Goal: Find contact information: Find contact information

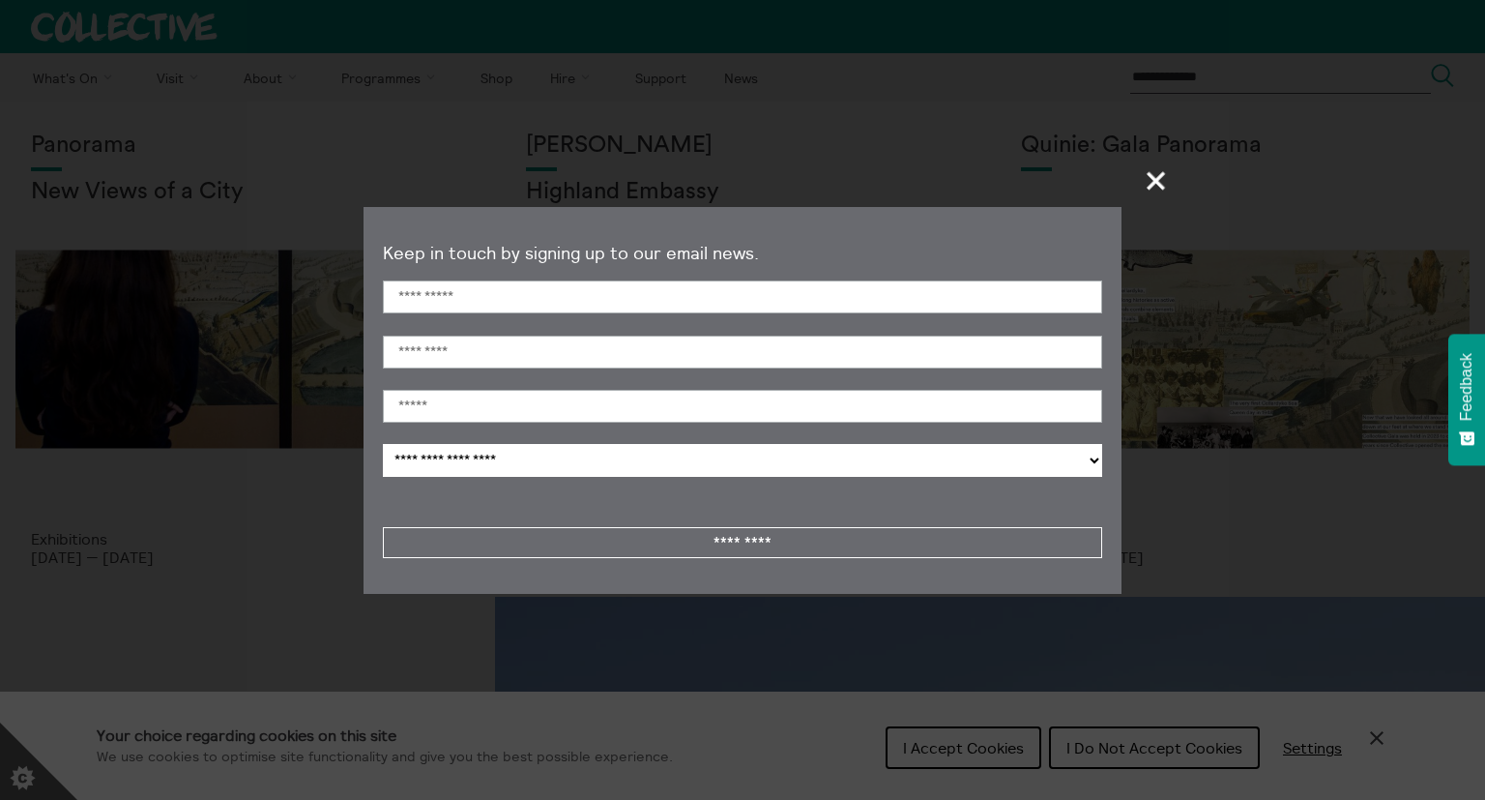
click at [1161, 176] on span "+" at bounding box center [1157, 180] width 57 height 57
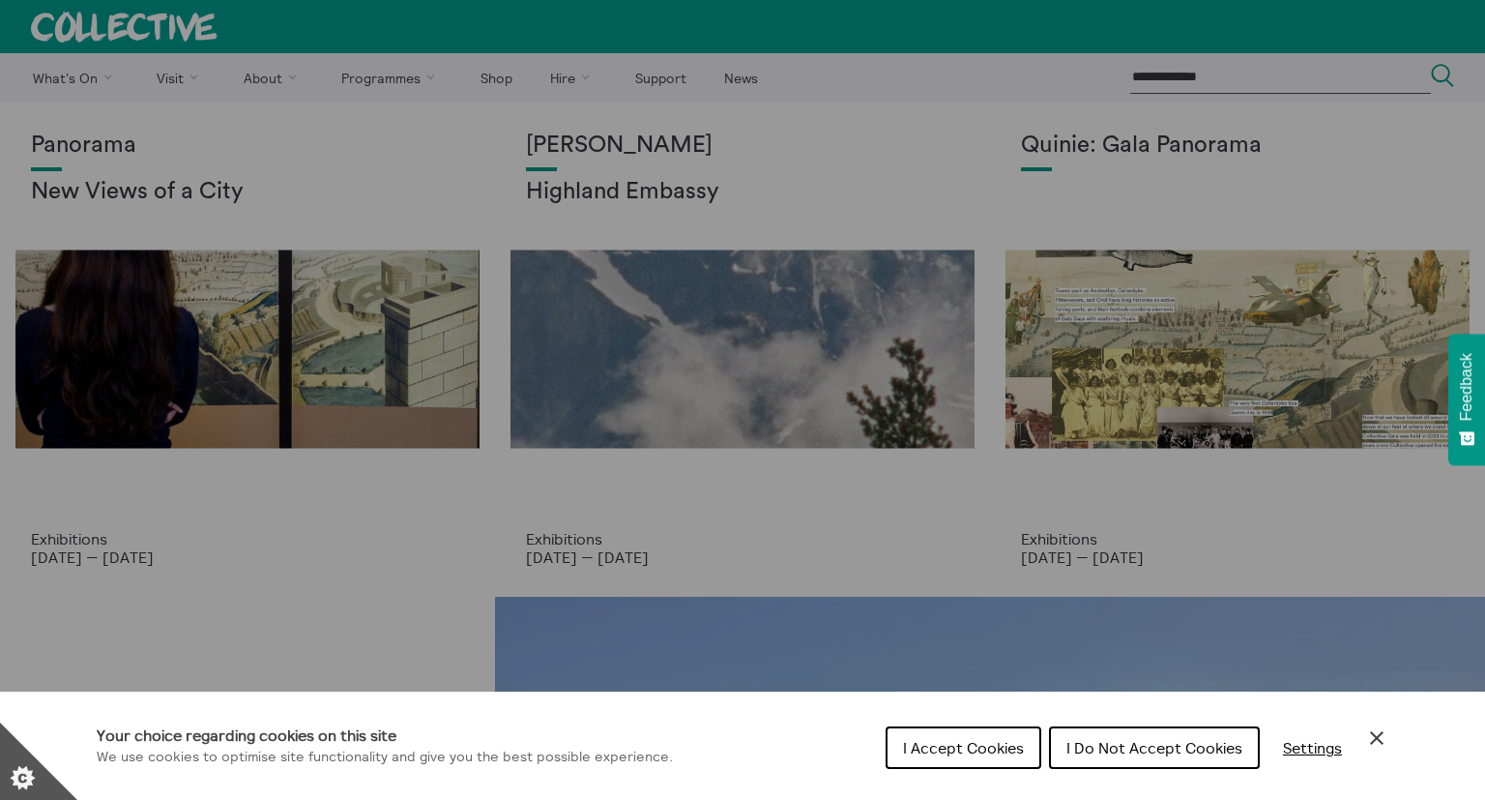
click at [266, 79] on div "Cookie preferences" at bounding box center [742, 400] width 1485 height 800
click at [1371, 745] on icon "Close Cookie Control" at bounding box center [1377, 738] width 14 height 14
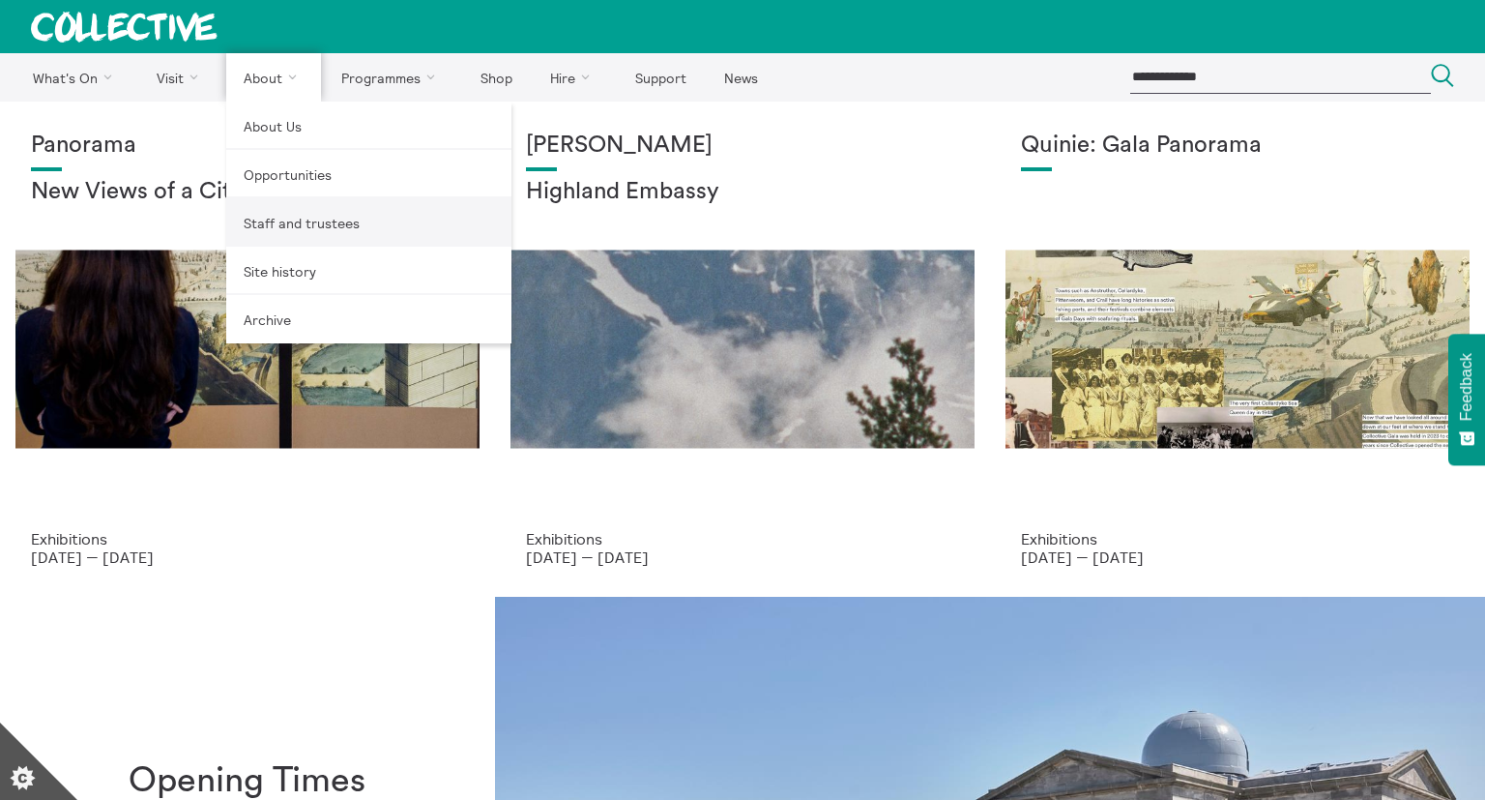
click at [273, 219] on link "Staff and trustees" at bounding box center [368, 222] width 285 height 48
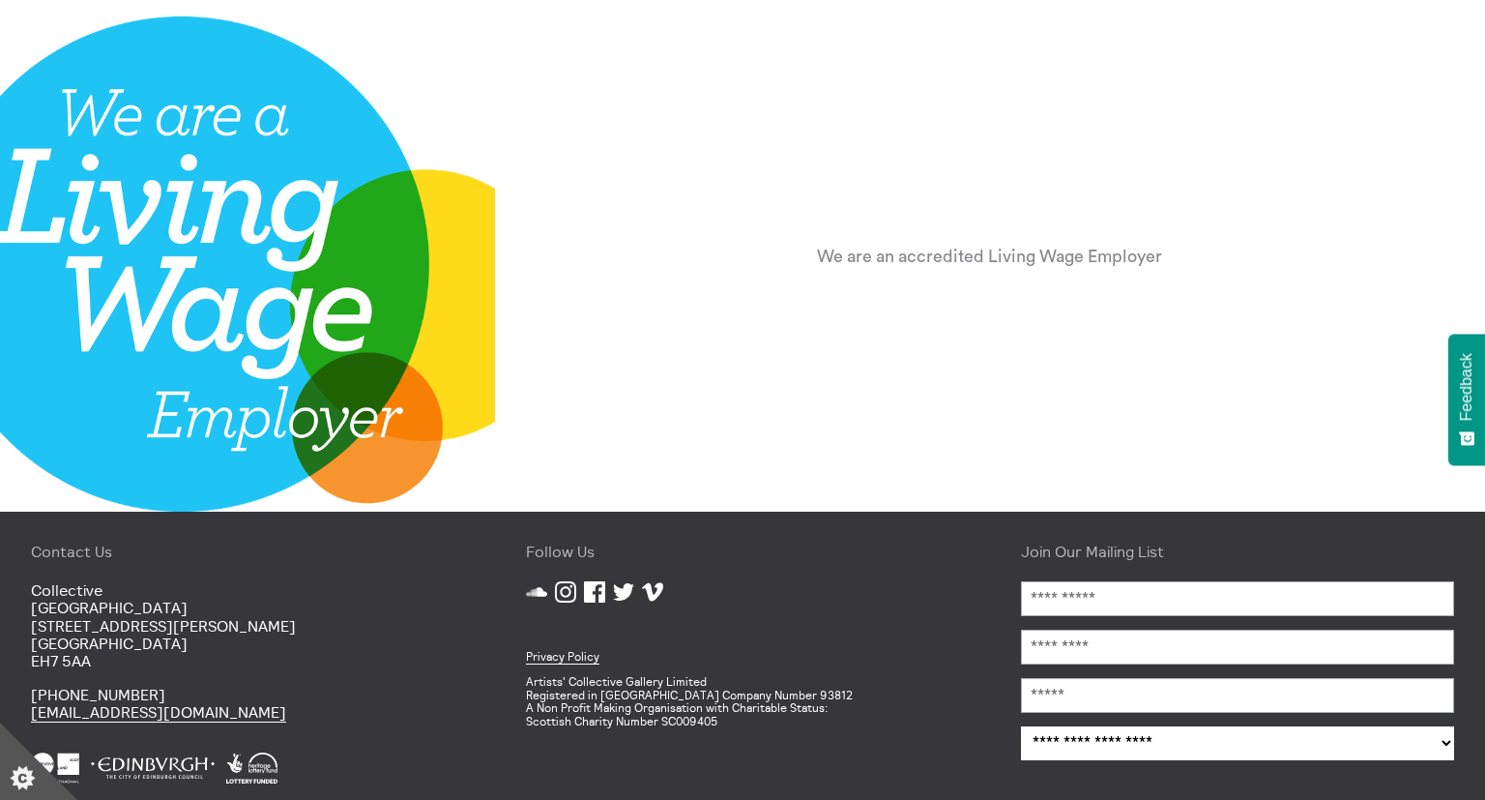
scroll to position [2490, 0]
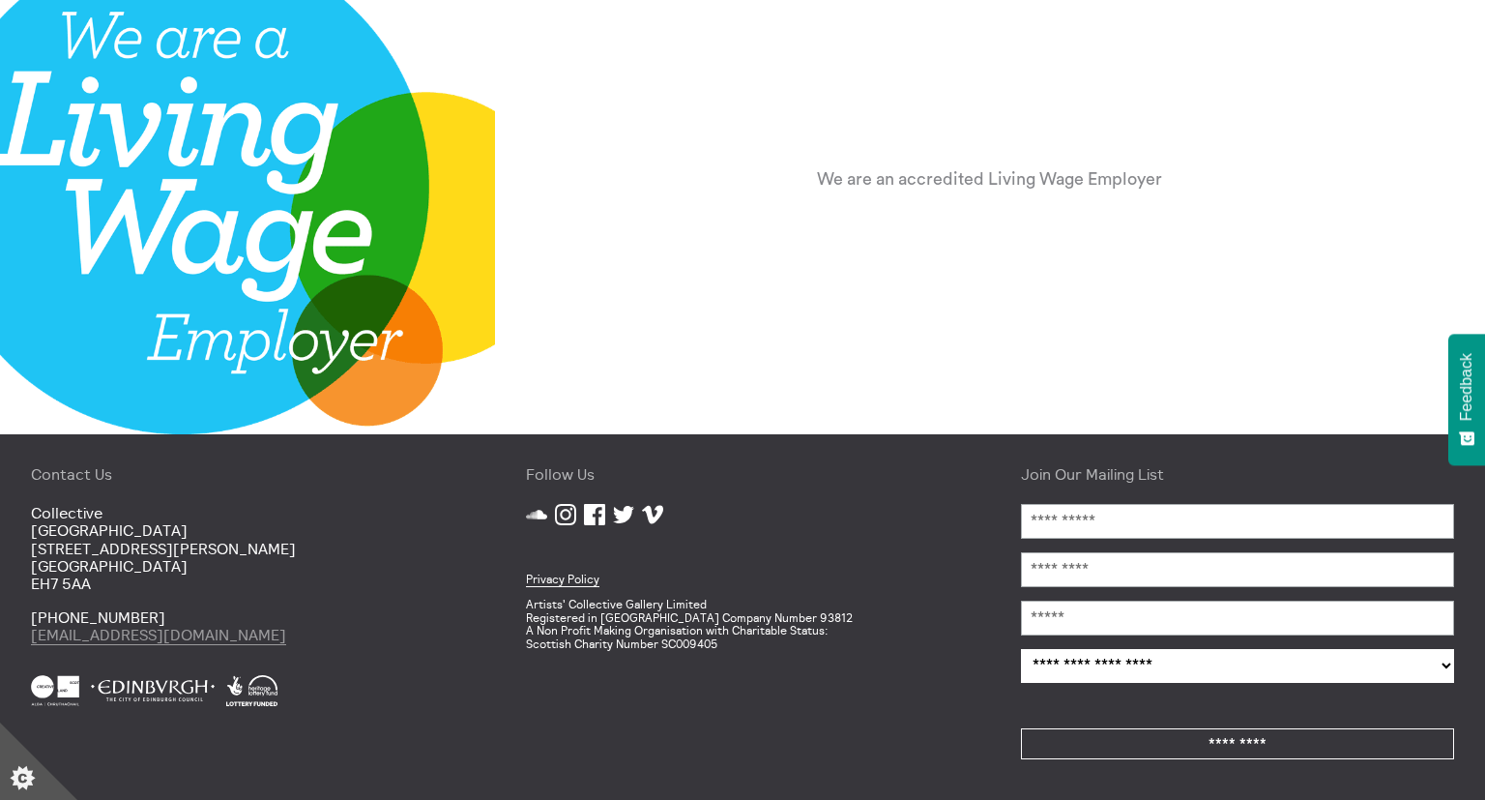
drag, startPoint x: 261, startPoint y: 639, endPoint x: 112, endPoint y: 632, distance: 149.1
click at [65, 645] on div "Contact Us Collective City Observatory 38 Calton Hill Edinburgh EH7 5AA +44 (0)…" at bounding box center [247, 617] width 495 height 366
copy link "collective-edinburgh.art"
click at [338, 614] on p "+44 (0)131 556 1264 mail@collective-edinburgh.art" at bounding box center [247, 626] width 433 height 36
drag, startPoint x: 243, startPoint y: 640, endPoint x: 59, endPoint y: 640, distance: 183.7
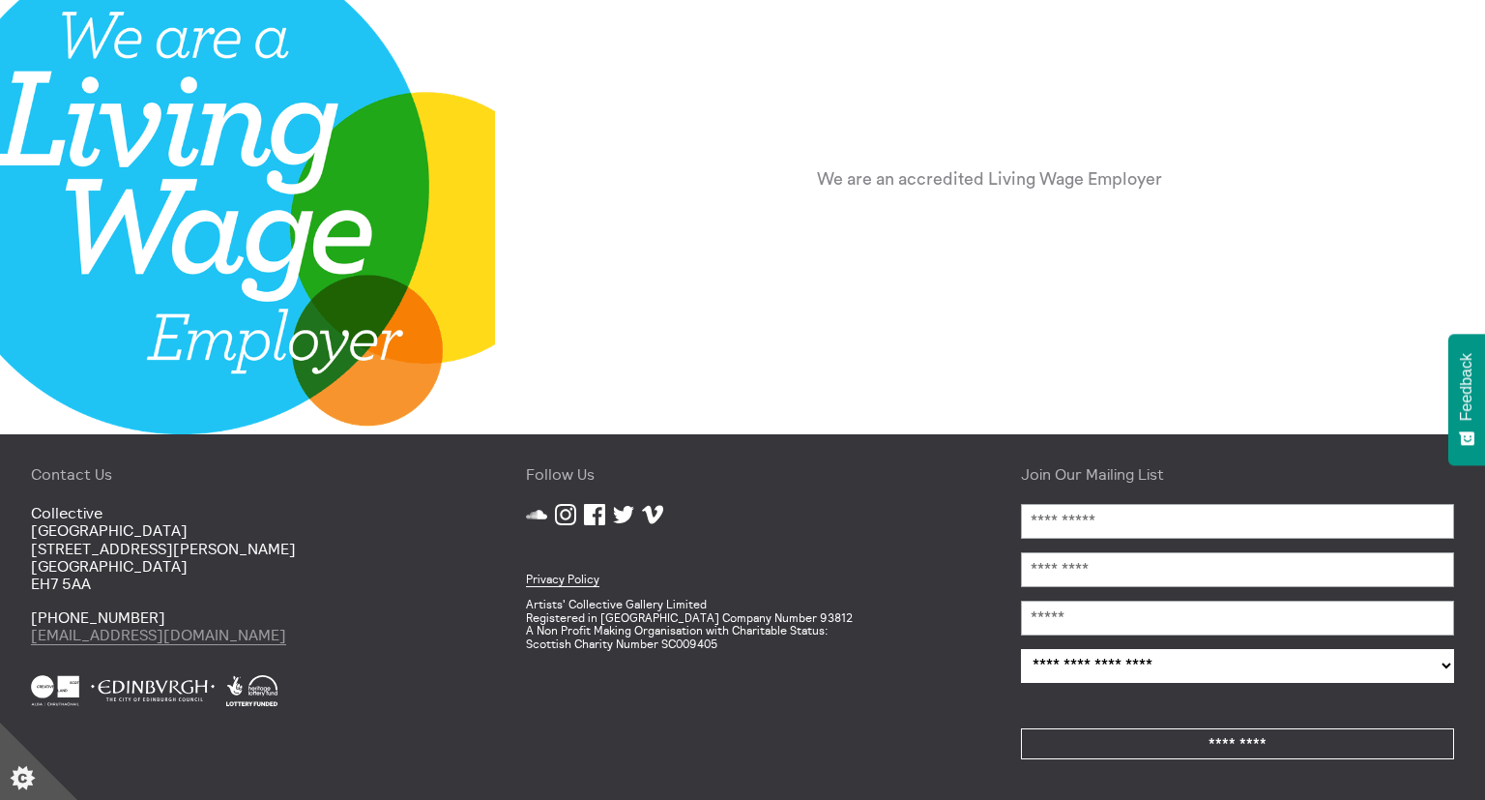
click at [59, 640] on p "+44 (0)131 556 1264 mail@collective-edinburgh.art" at bounding box center [247, 626] width 433 height 36
copy link "@collective-edinburgh.art"
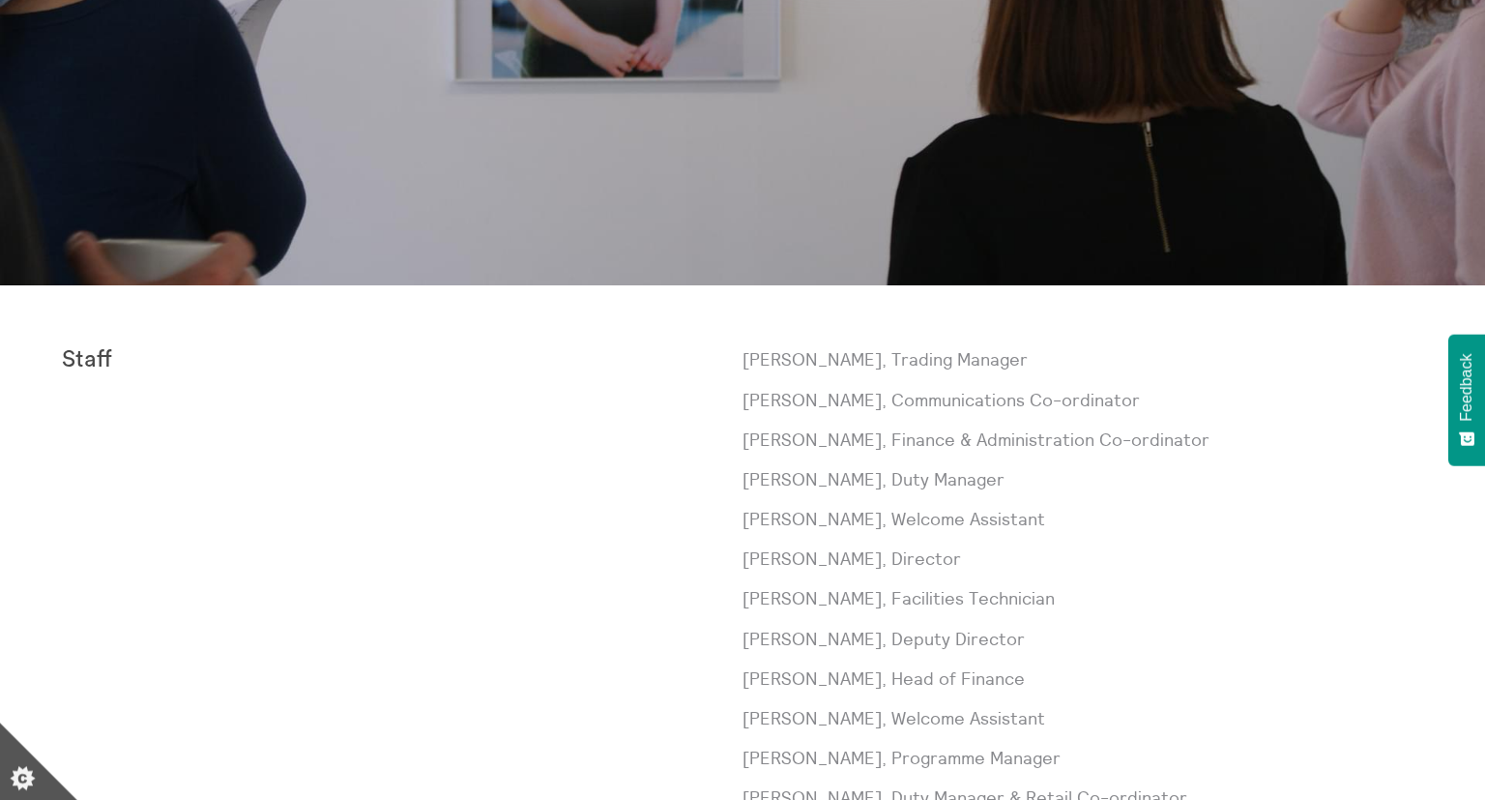
scroll to position [451, 0]
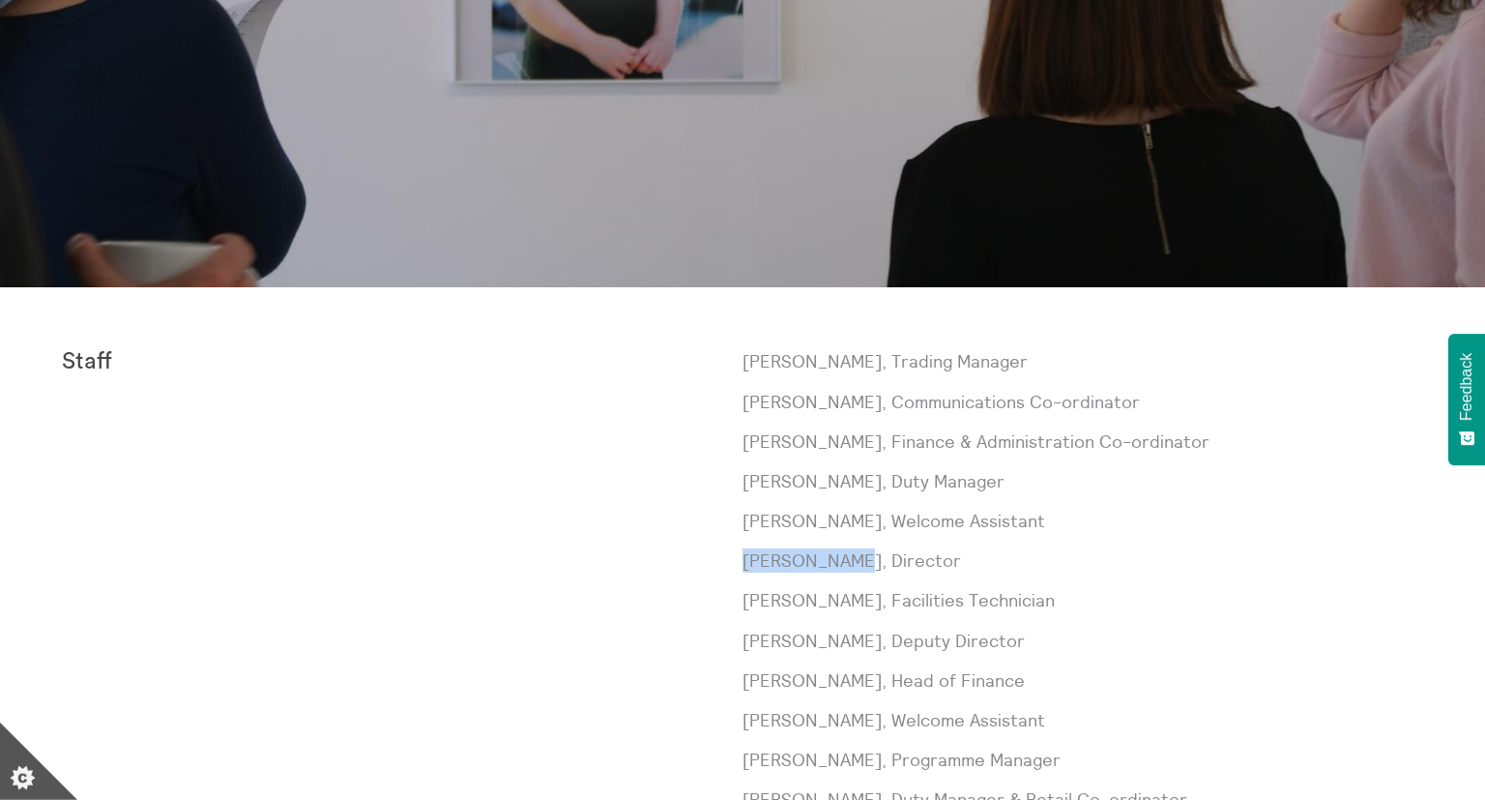
drag, startPoint x: 851, startPoint y: 562, endPoint x: 744, endPoint y: 566, distance: 107.4
click at [744, 566] on p "Sorcha Carey, Director" at bounding box center [1083, 560] width 681 height 24
copy p "Sorcha Carey"
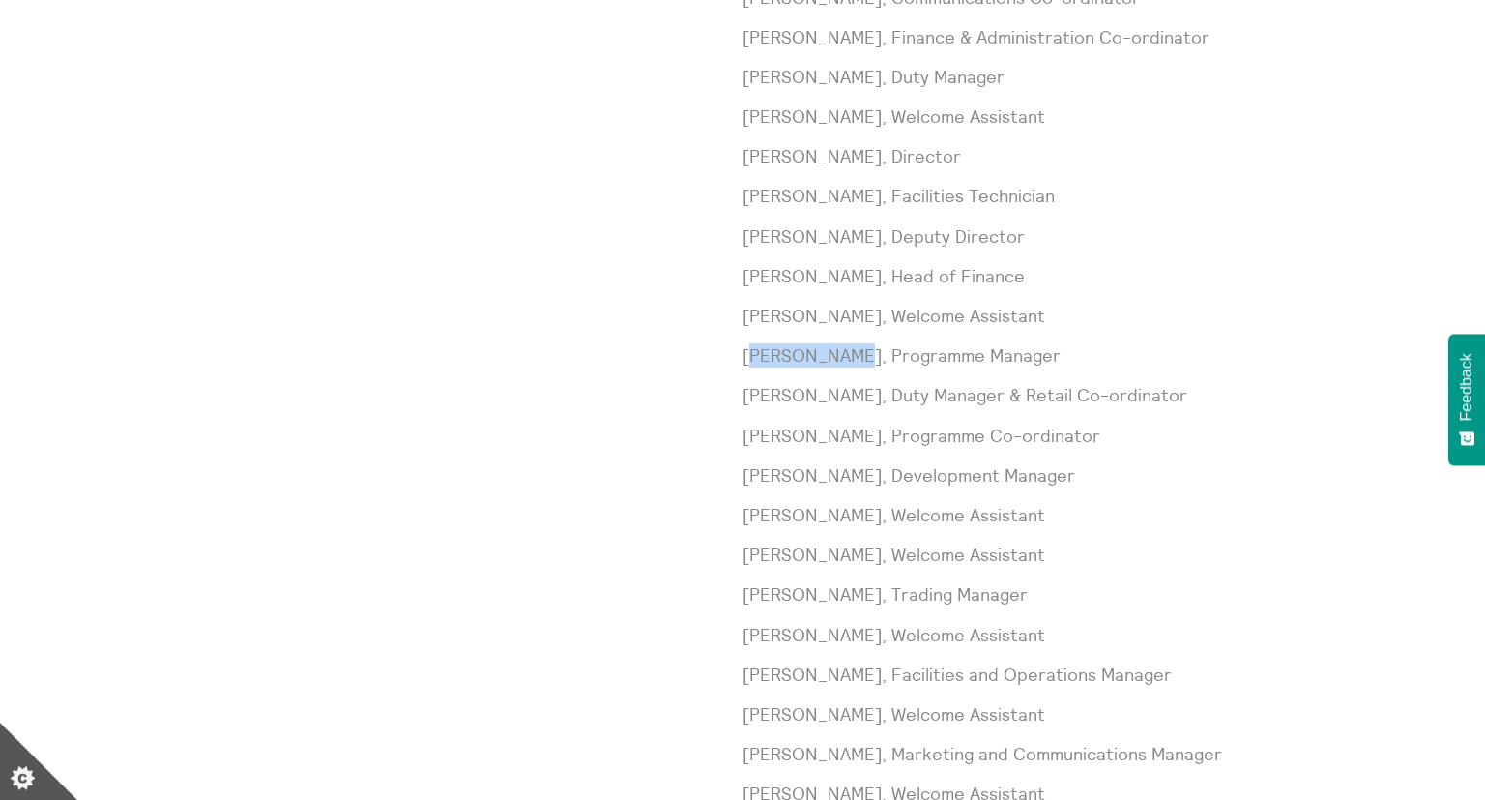
scroll to position [856, 0]
drag, startPoint x: 834, startPoint y: 361, endPoint x: 743, endPoint y: 363, distance: 90.9
click at [743, 363] on p "Claire Craig, Programme Manager" at bounding box center [1083, 354] width 681 height 24
copy p "Claire Craig"
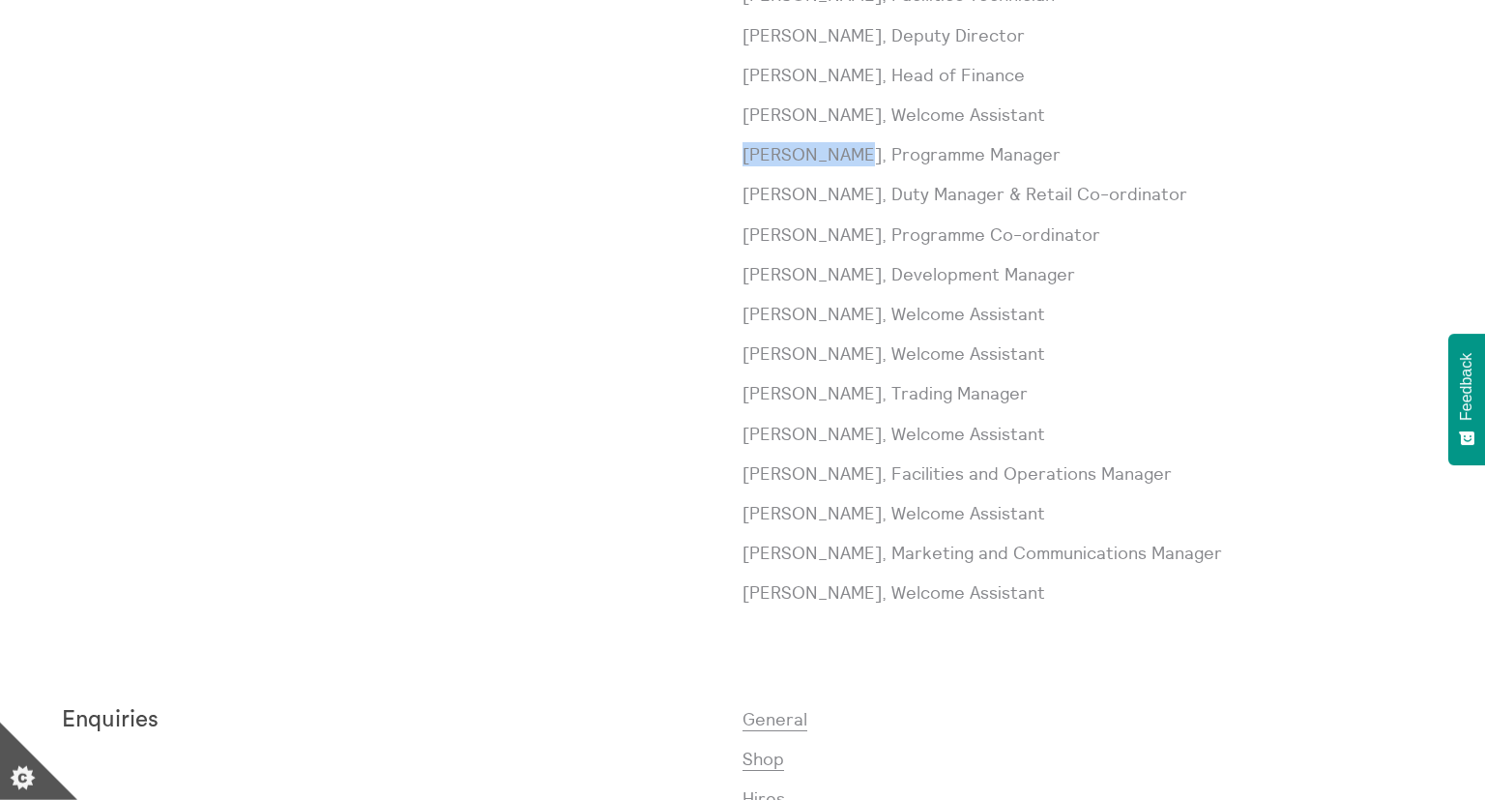
scroll to position [1059, 0]
drag, startPoint x: 841, startPoint y: 548, endPoint x: 745, endPoint y: 549, distance: 96.7
click at [745, 549] on p "Becca Scott, Marketing and Communications Manager" at bounding box center [1083, 550] width 681 height 24
copy p "Becca Scott"
